Goal: Information Seeking & Learning: Check status

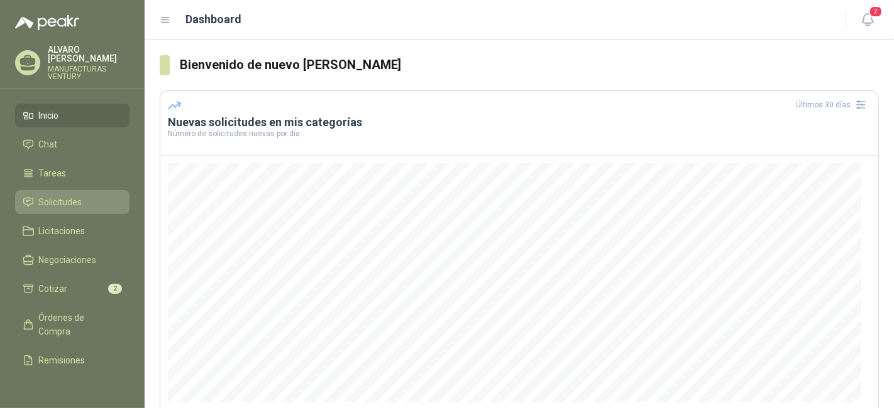
click at [61, 195] on span "Solicitudes" at bounding box center [60, 202] width 43 height 14
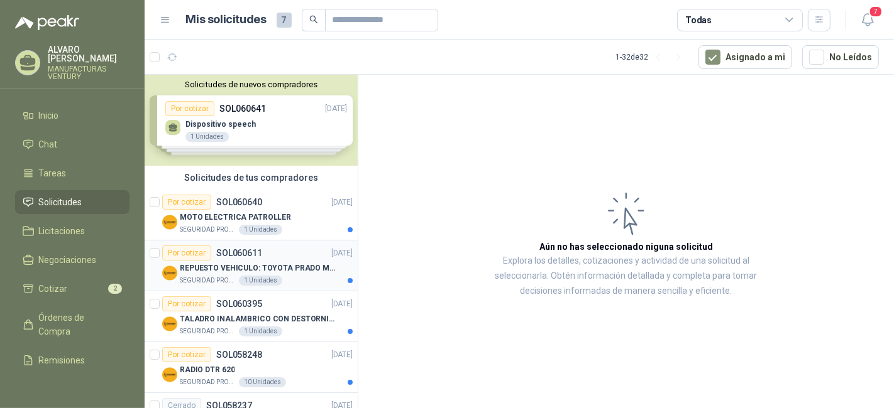
click at [271, 266] on p "REPUESTO VEHICULO: TOYOTA PRADO MODELO 2013, CILINDRAJE 2982" at bounding box center [258, 269] width 156 height 12
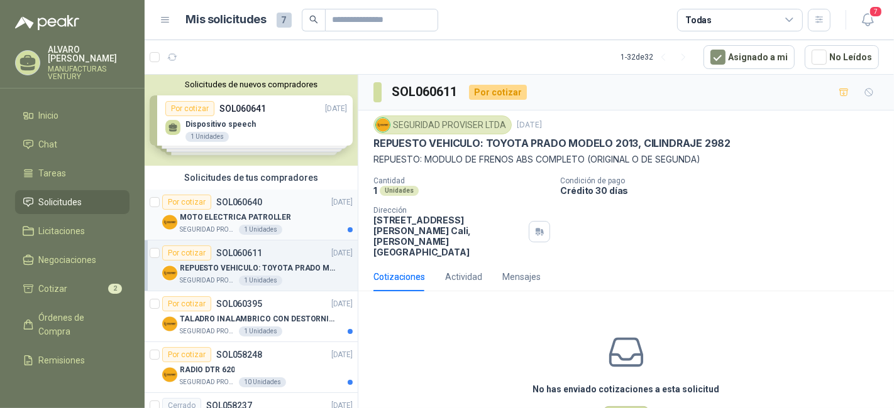
click at [232, 204] on p "SOL060640" at bounding box center [239, 202] width 46 height 9
click at [231, 214] on p "MOTO ELECTRICA PATROLLER" at bounding box center [235, 218] width 111 height 12
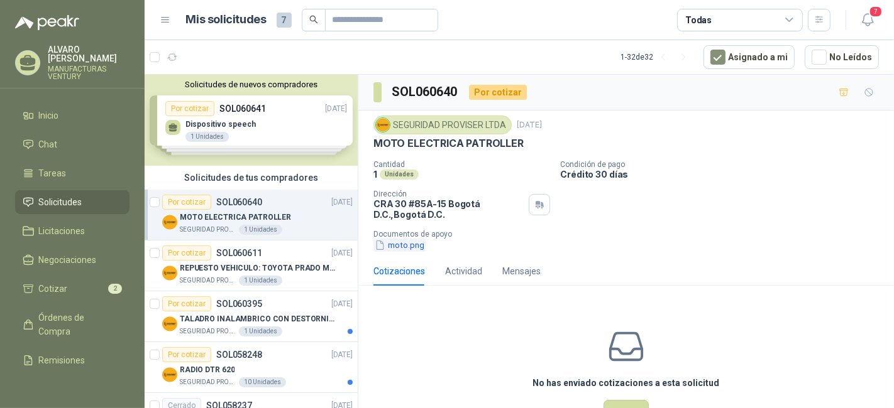
click at [405, 243] on button "moto.png" at bounding box center [399, 245] width 52 height 13
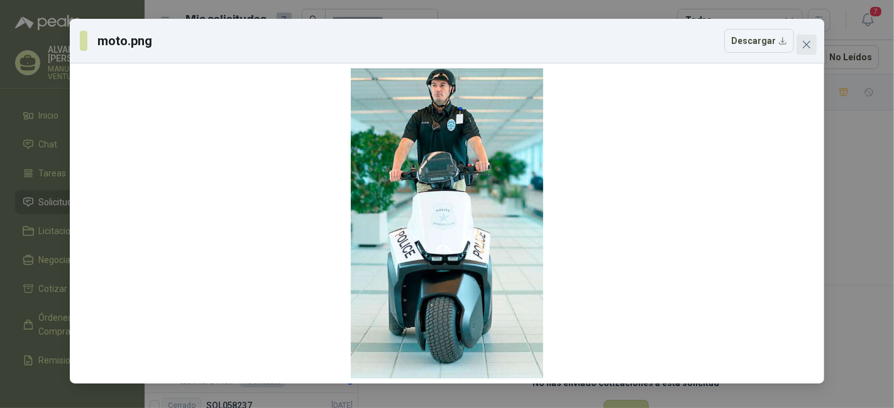
click at [806, 43] on icon "close" at bounding box center [806, 45] width 10 height 10
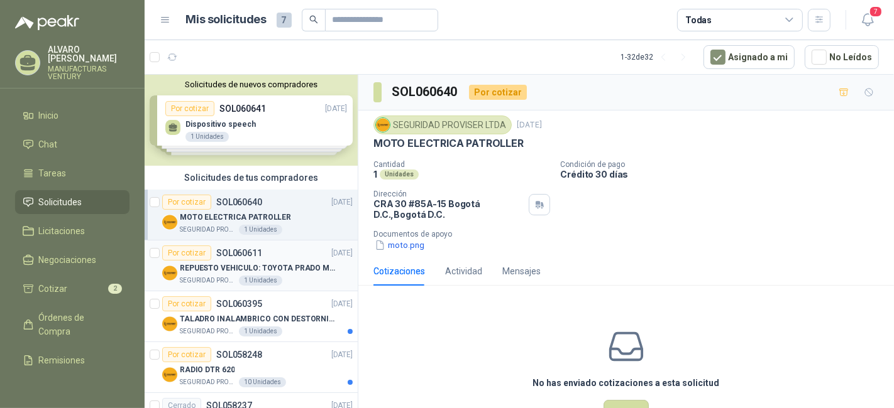
click at [205, 265] on p "REPUESTO VEHICULO: TOYOTA PRADO MODELO 2013, CILINDRAJE 2982" at bounding box center [258, 269] width 156 height 12
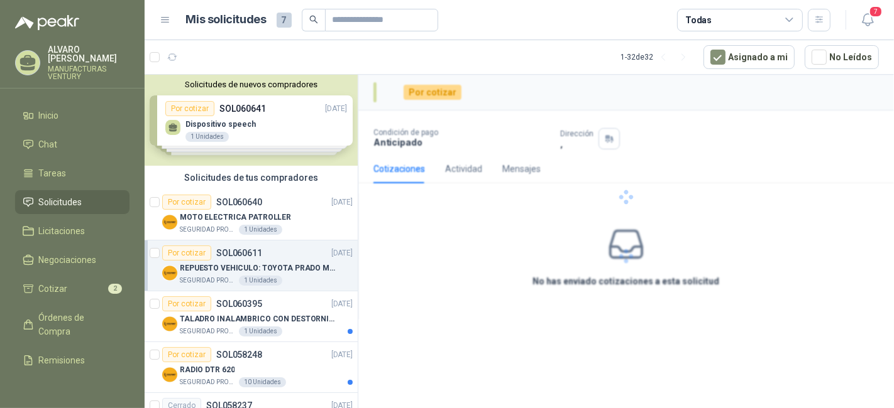
click at [237, 259] on div "Por cotizar SOL060611" at bounding box center [212, 253] width 100 height 15
